Goal: Transaction & Acquisition: Subscribe to service/newsletter

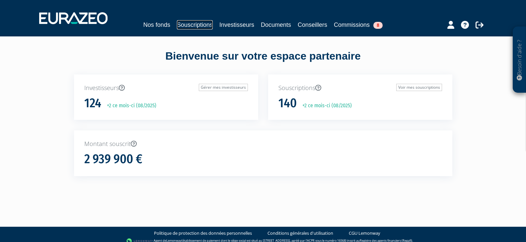
click at [198, 24] on link "Souscriptions" at bounding box center [195, 24] width 36 height 9
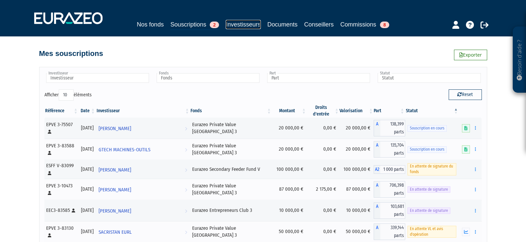
click at [241, 23] on link "Investisseurs" at bounding box center [243, 24] width 35 height 9
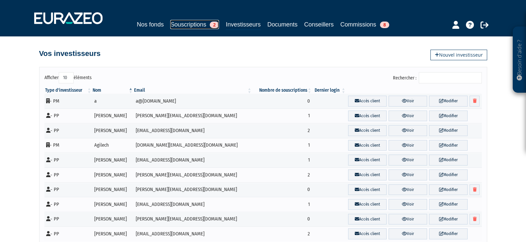
click at [193, 21] on link "Souscriptions 2" at bounding box center [194, 24] width 49 height 9
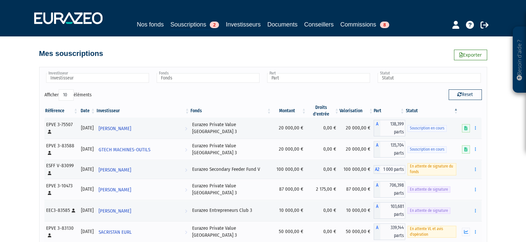
click at [191, 43] on div "Mes souscriptions Exporter" at bounding box center [263, 50] width 448 height 15
click at [199, 22] on link "Souscriptions 2" at bounding box center [194, 25] width 49 height 10
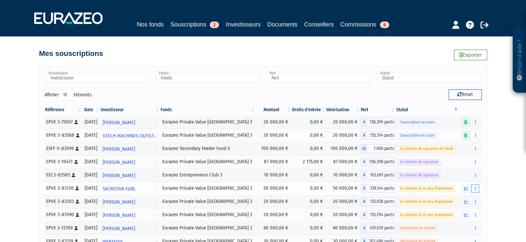
click at [476, 192] on button "button" at bounding box center [475, 189] width 8 height 8
click at [477, 190] on button "button" at bounding box center [475, 189] width 8 height 8
click at [177, 24] on link "Souscriptions 2" at bounding box center [194, 25] width 49 height 10
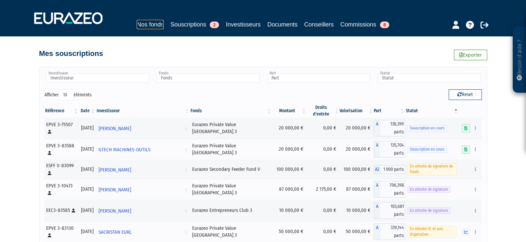
click at [150, 27] on link "Nos fonds" at bounding box center [150, 24] width 27 height 9
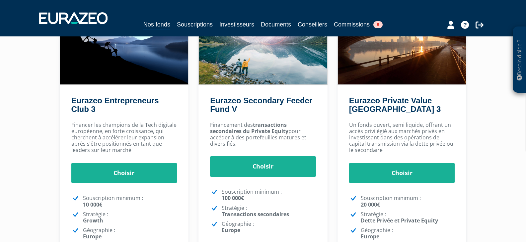
scroll to position [100, 0]
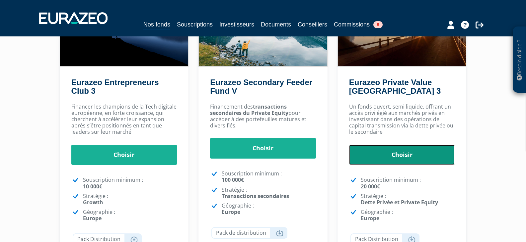
click at [408, 159] on link "Choisir" at bounding box center [402, 155] width 106 height 21
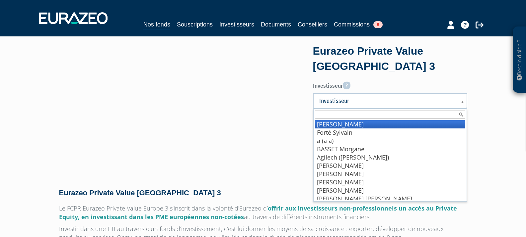
click at [367, 101] on span "Investisseur" at bounding box center [385, 101] width 133 height 8
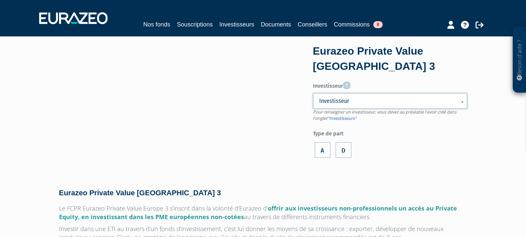
click at [367, 101] on span "Investisseur" at bounding box center [385, 101] width 133 height 8
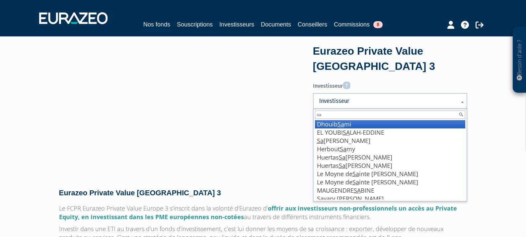
type input "sac"
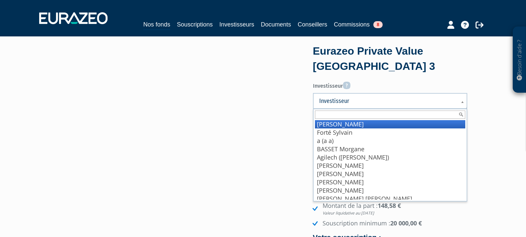
click at [362, 98] on span "Investisseur" at bounding box center [385, 101] width 133 height 8
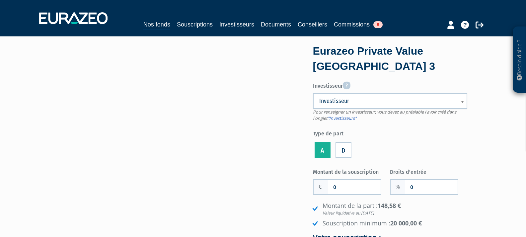
click at [339, 99] on span "Investisseur" at bounding box center [385, 101] width 133 height 8
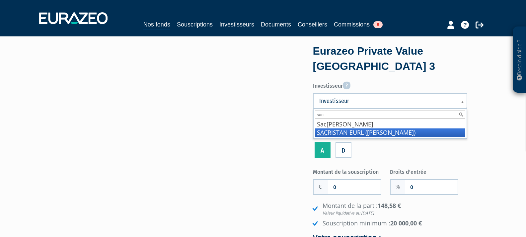
type input "sac"
click at [349, 131] on li "SAC RISTAN EURL (Sacristan - Puig Marcos)" at bounding box center [390, 133] width 150 height 8
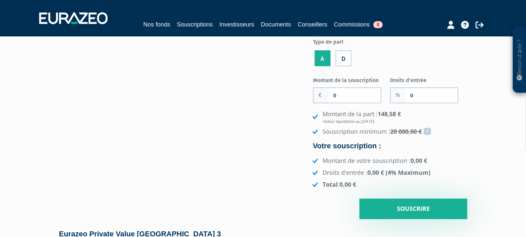
scroll to position [100, 0]
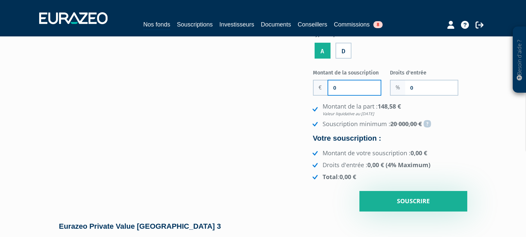
click at [341, 91] on input "0" at bounding box center [354, 88] width 52 height 15
type input "50 000"
click at [284, 117] on div "Eurazeo Private Value Europe 3 Investisseur Pour renseigner un investisseur, vo…" at bounding box center [263, 79] width 418 height 265
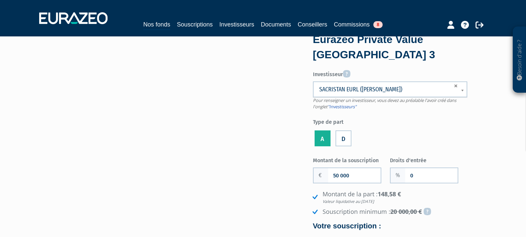
scroll to position [0, 0]
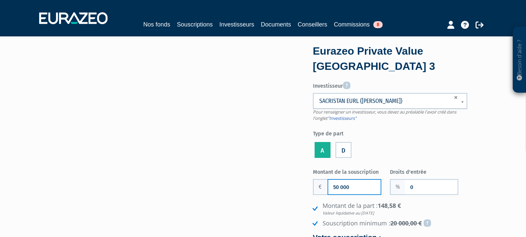
click at [349, 188] on input "50 000" at bounding box center [354, 187] width 52 height 15
click at [345, 185] on input "Montant de la souscription" at bounding box center [354, 187] width 52 height 15
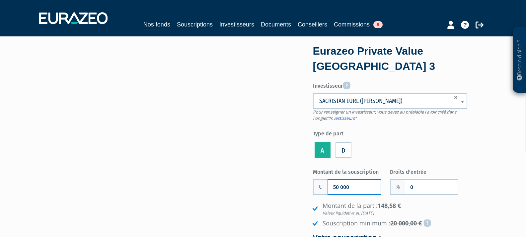
type input "50 000"
click at [278, 195] on div "Eurazeo Private Value Europe 3 Investisseur Pour renseigner un investisseur, vo…" at bounding box center [263, 178] width 418 height 265
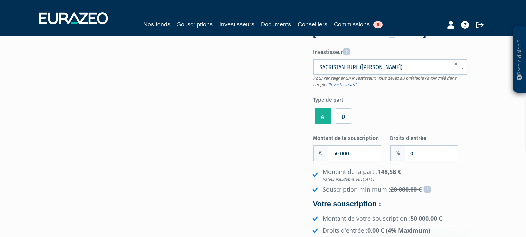
scroll to position [33, 0]
click at [202, 24] on link "Souscriptions" at bounding box center [195, 24] width 36 height 9
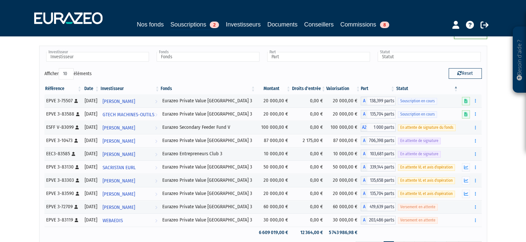
scroll to position [33, 0]
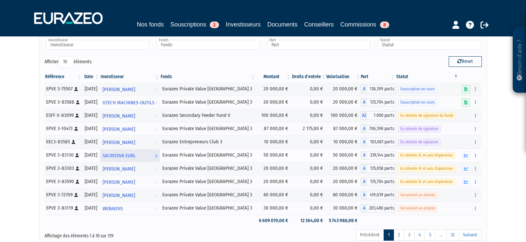
click at [131, 156] on span "SACRISTAN EURL" at bounding box center [118, 156] width 33 height 12
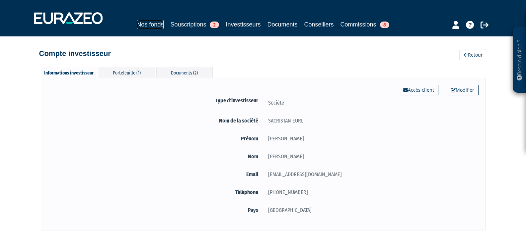
click at [153, 23] on link "Nos fonds" at bounding box center [150, 24] width 27 height 9
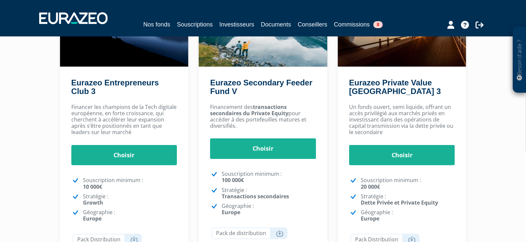
scroll to position [100, 0]
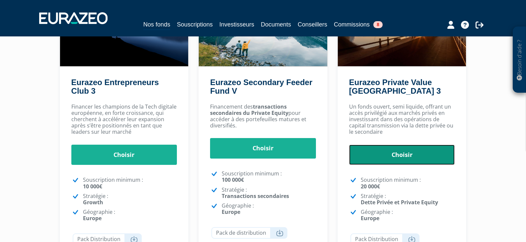
click at [414, 157] on link "Choisir" at bounding box center [402, 155] width 106 height 21
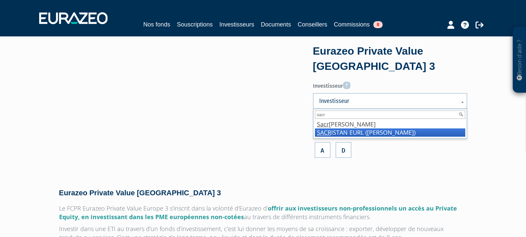
type input "sacr"
click at [369, 133] on li "SACR ISTAN EURL (Sacristan - Puig Marcos)" at bounding box center [390, 133] width 150 height 8
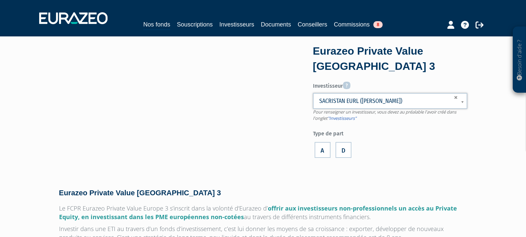
click at [462, 144] on ul "A D" at bounding box center [390, 150] width 154 height 19
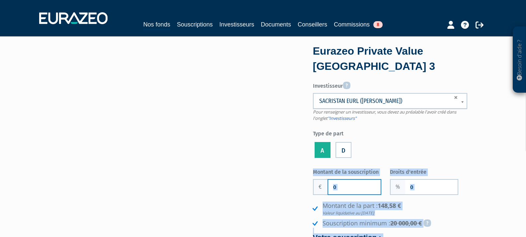
click at [357, 185] on input "0" at bounding box center [354, 187] width 52 height 15
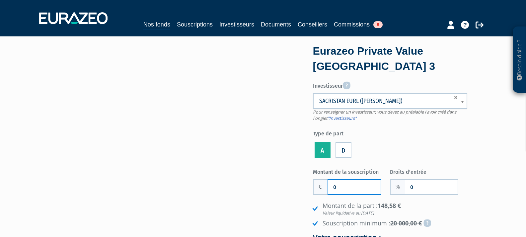
click at [356, 185] on input "0" at bounding box center [354, 187] width 52 height 15
type input "50 000"
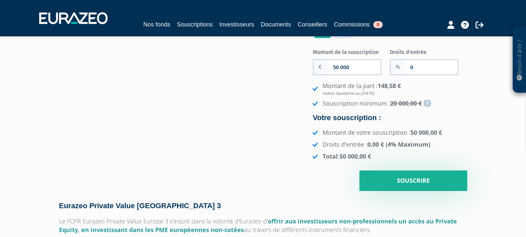
scroll to position [133, 0]
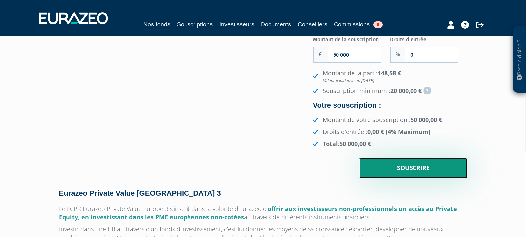
click at [409, 169] on input "Souscrire" at bounding box center [413, 168] width 108 height 21
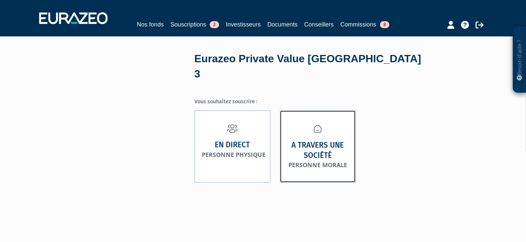
click at [313, 124] on img at bounding box center [317, 128] width 9 height 9
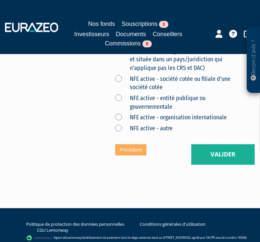
scroll to position [431, 0]
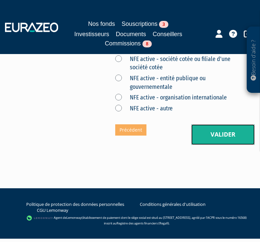
click at [220, 132] on button "Valider" at bounding box center [222, 134] width 63 height 21
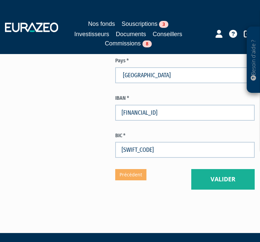
scroll to position [265, 0]
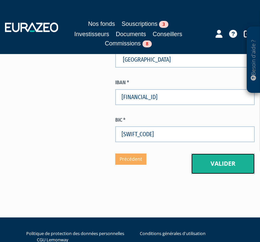
click at [214, 168] on button "Valider" at bounding box center [222, 164] width 63 height 21
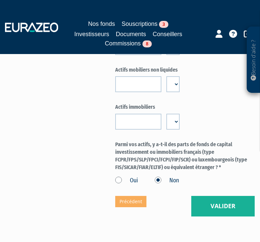
scroll to position [697, 0]
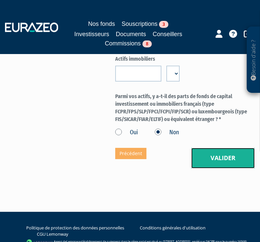
click at [221, 154] on button "Valider" at bounding box center [222, 158] width 63 height 21
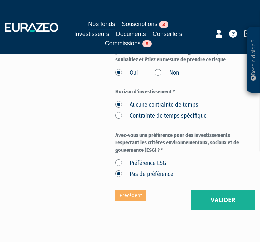
scroll to position [1327, 0]
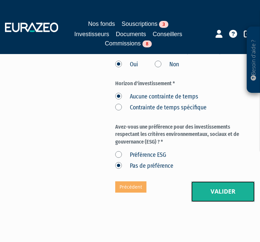
click at [214, 185] on button "Valider" at bounding box center [222, 191] width 63 height 21
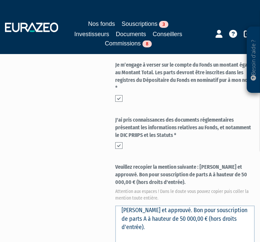
scroll to position [431, 0]
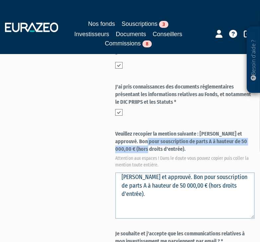
drag, startPoint x: 205, startPoint y: 143, endPoint x: 207, endPoint y: 147, distance: 4.2
click at [207, 147] on label "Veuillez recopier la mention suivante : [PERSON_NAME] et approuvé. Bon pour sou…" at bounding box center [184, 148] width 139 height 36
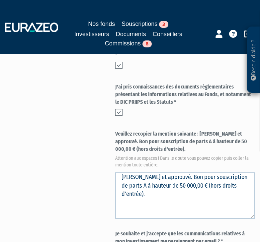
click at [207, 147] on label "Veuillez recopier la mention suivante : [PERSON_NAME] et approuvé. Bon pour sou…" at bounding box center [184, 148] width 139 height 36
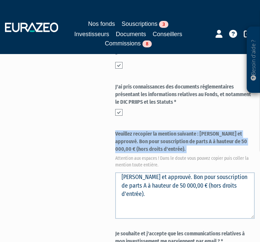
drag, startPoint x: 200, startPoint y: 134, endPoint x: 206, endPoint y: 149, distance: 15.8
click at [206, 149] on label "Veuillez recopier la mention suivante : [PERSON_NAME] et approuvé. Bon pour sou…" at bounding box center [184, 148] width 139 height 36
click at [206, 149] on label "Veuillez recopier la mention suivante : Lu et approuvé. Bon pour souscription d…" at bounding box center [184, 148] width 139 height 36
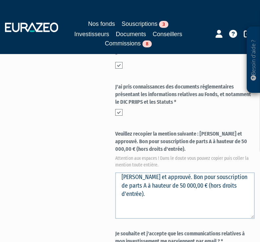
drag, startPoint x: 200, startPoint y: 132, endPoint x: 205, endPoint y: 147, distance: 16.4
click at [205, 147] on label "Veuillez recopier la mention suivante : Lu et approuvé. Bon pour souscription d…" at bounding box center [184, 148] width 139 height 36
copy label "Lu et approuvé. Bon pour souscription de parts A à hauteur de 50 000,00 € (hors…"
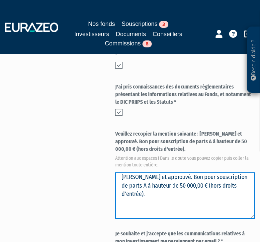
drag, startPoint x: 177, startPoint y: 194, endPoint x: 118, endPoint y: 177, distance: 60.8
click at [118, 177] on textarea "Lu et approuvé. Bon pour souscription de parts A à hauteur de 50 000,00 € (hors…" at bounding box center [184, 195] width 139 height 46
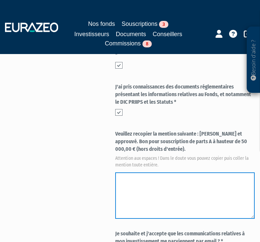
paste textarea "Lu et approuvé. Bon pour souscription de parts A à hauteur de 50 000,00 € (hors…"
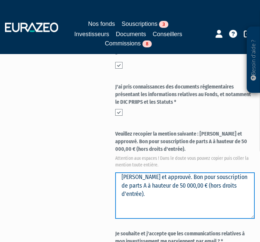
type textarea "Lu et approuvé. Bon pour souscription de parts A à hauteur de 50 000,00 € (hors…"
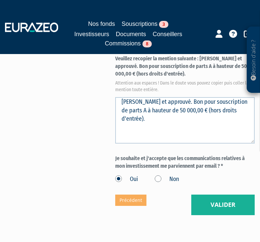
scroll to position [531, 0]
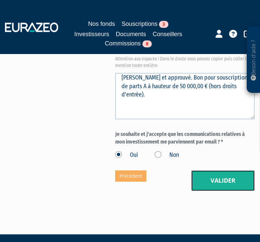
click at [223, 176] on button "Valider" at bounding box center [222, 180] width 63 height 21
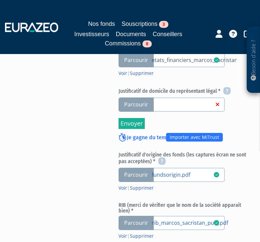
scroll to position [398, 0]
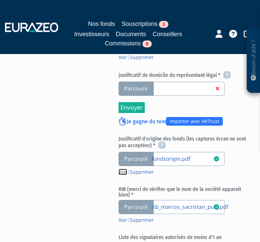
click at [122, 169] on link "Voir" at bounding box center [122, 172] width 9 height 6
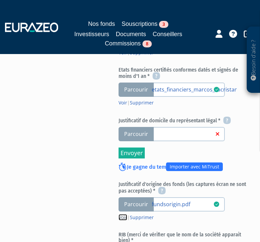
scroll to position [365, 0]
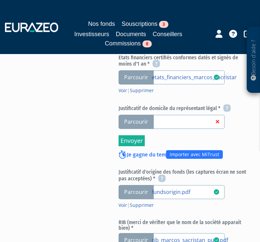
click at [136, 117] on span "Parcourir" at bounding box center [135, 122] width 35 height 14
click at [0, 0] on input "Parcourir" at bounding box center [0, 0] width 0 height 0
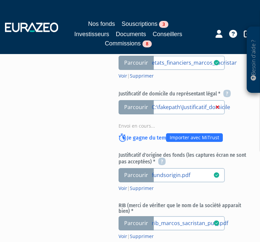
scroll to position [317, 0]
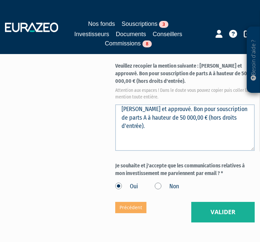
scroll to position [596, 0]
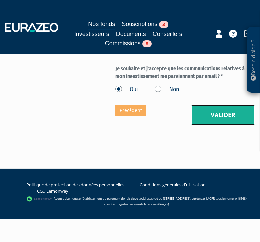
click at [214, 117] on button "Valider" at bounding box center [222, 115] width 63 height 21
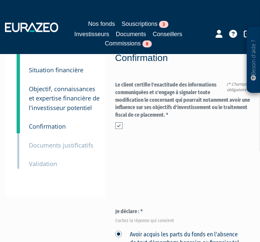
scroll to position [78, 0]
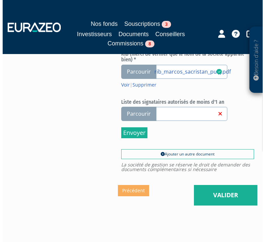
scroll to position [544, 0]
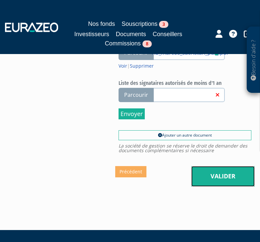
click at [207, 170] on link "Valider" at bounding box center [222, 176] width 63 height 21
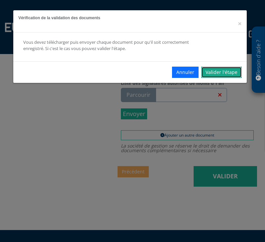
click at [218, 73] on link "Valider l'étape" at bounding box center [221, 72] width 40 height 11
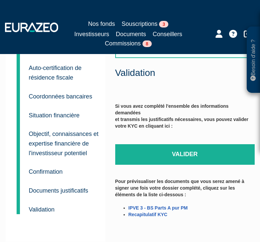
scroll to position [100, 0]
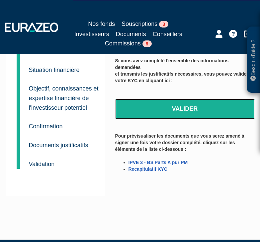
click at [183, 116] on link "Valider" at bounding box center [184, 109] width 139 height 21
